Goal: Task Accomplishment & Management: Use online tool/utility

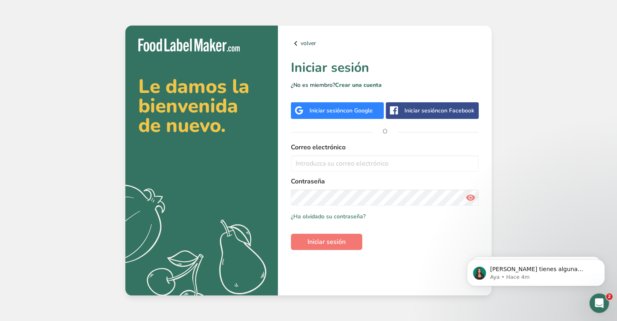
click at [348, 155] on div "Correo electrónico" at bounding box center [385, 156] width 188 height 29
click at [346, 162] on input "email" at bounding box center [385, 163] width 188 height 16
type input "jibarra@lanogalera.biz"
click at [334, 241] on span "Iniciar sesión" at bounding box center [326, 242] width 38 height 10
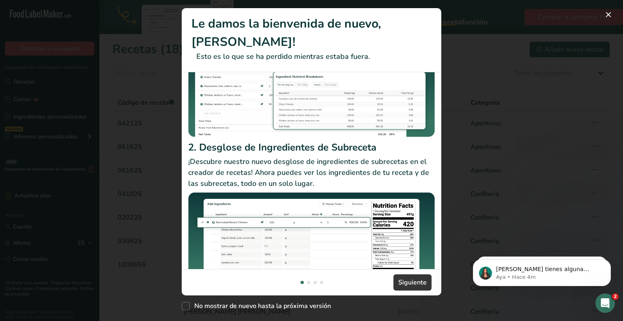
scroll to position [99, 0]
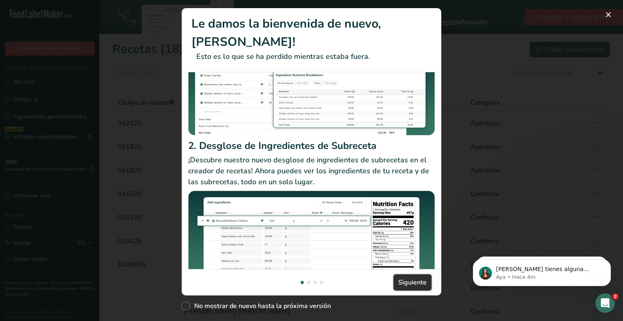
click at [406, 285] on span "Siguiente" at bounding box center [412, 282] width 28 height 10
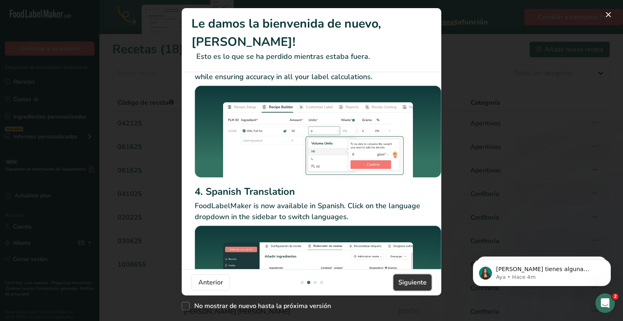
scroll to position [80, 0]
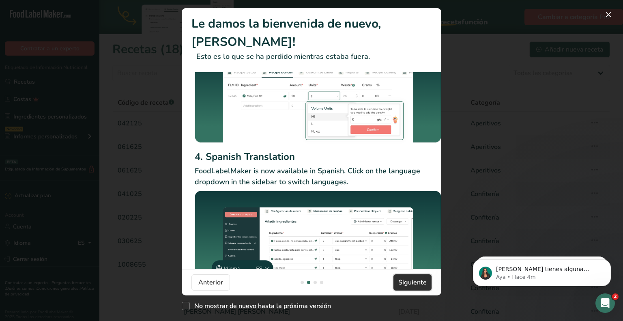
click at [408, 280] on span "Siguiente" at bounding box center [412, 282] width 28 height 10
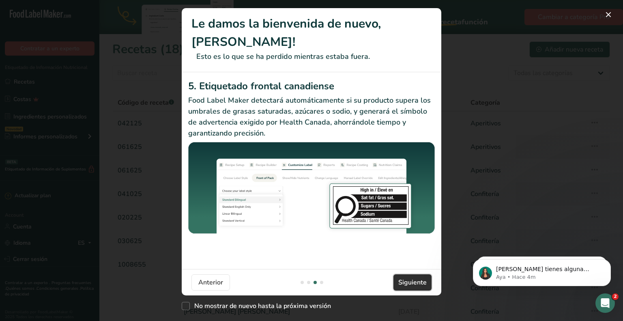
click at [408, 280] on span "Siguiente" at bounding box center [412, 282] width 28 height 10
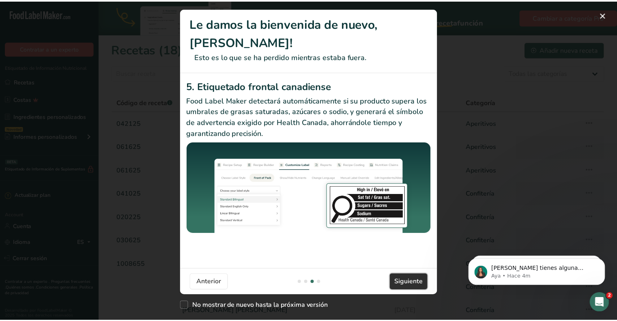
scroll to position [0, 772]
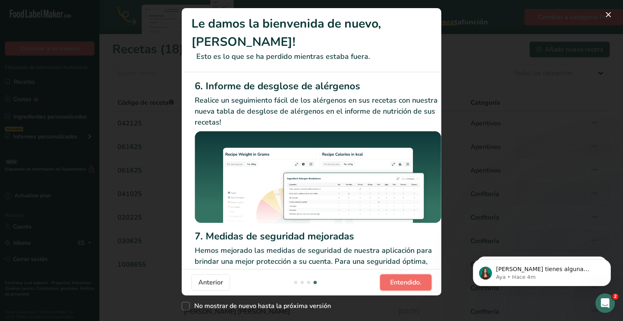
click at [408, 280] on span "Entendido." at bounding box center [405, 282] width 31 height 10
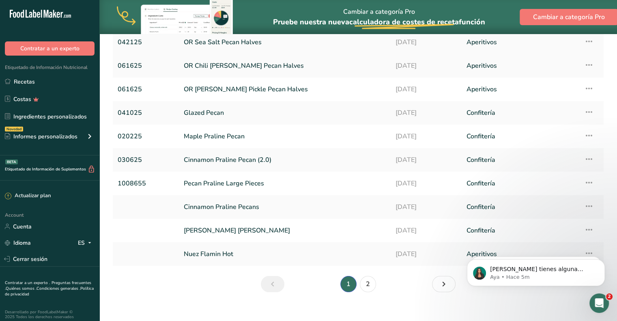
scroll to position [0, 0]
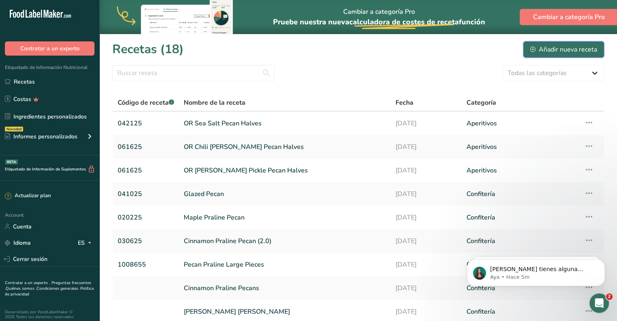
click at [534, 48] on icon at bounding box center [532, 49] width 5 height 5
